Goal: Navigation & Orientation: Find specific page/section

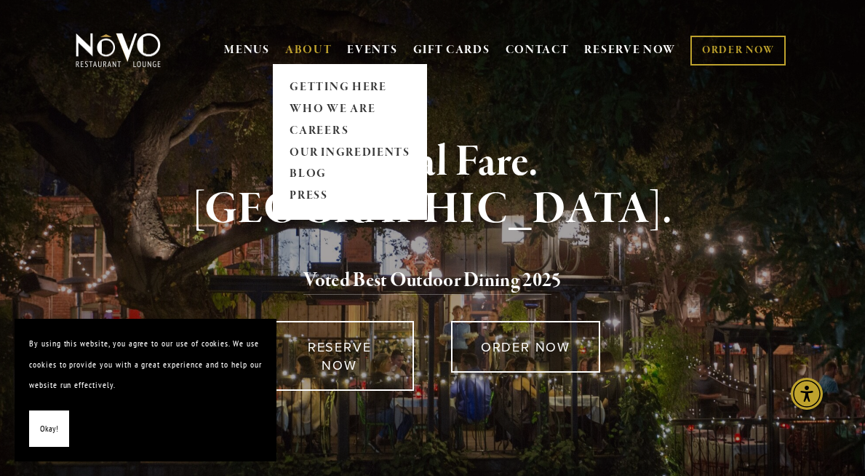
click at [312, 52] on link "ABOUT" at bounding box center [308, 50] width 47 height 15
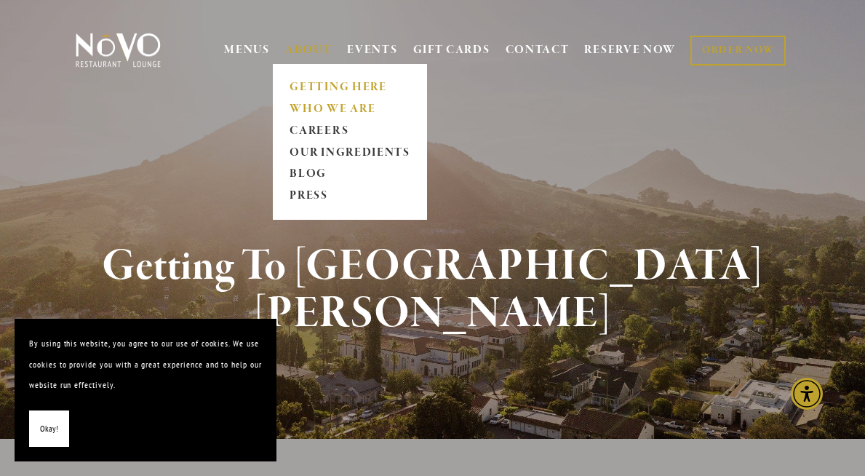
click at [318, 109] on link "WHO WE ARE" at bounding box center [350, 109] width 130 height 22
